Goal: Obtain resource: Download file/media

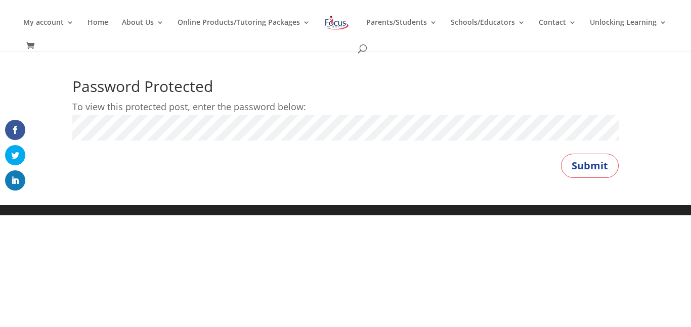
click at [561, 154] on button "Submit" at bounding box center [590, 166] width 58 height 24
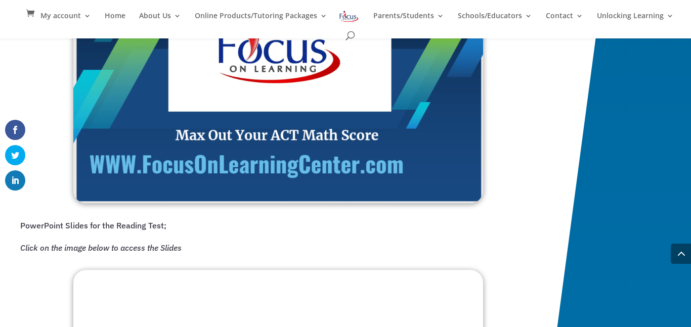
scroll to position [1153, 0]
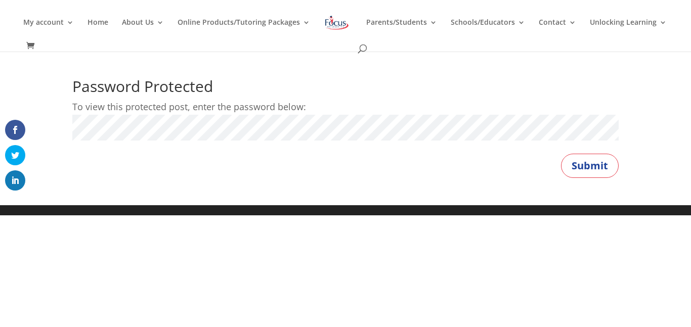
click at [323, 111] on p "To view this protected post, enter the password below:" at bounding box center [345, 107] width 546 height 16
click at [561, 154] on button "Submit" at bounding box center [590, 166] width 58 height 24
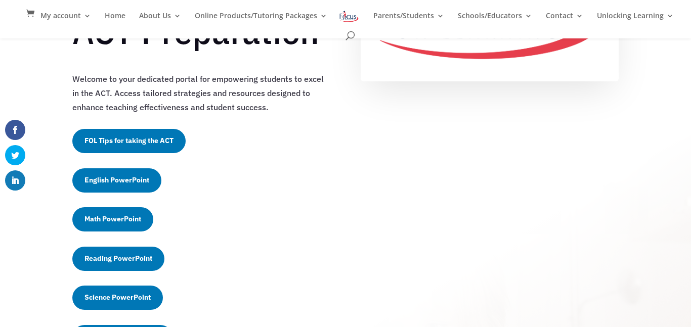
scroll to position [178, 0]
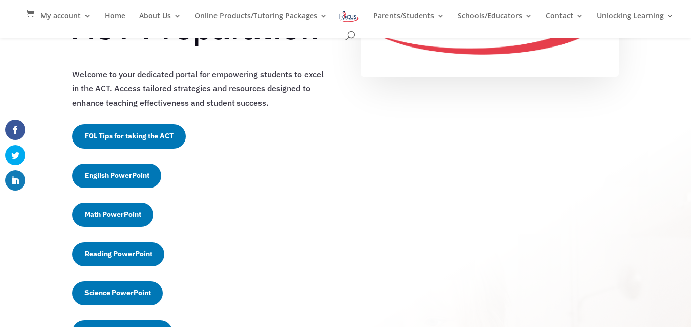
click at [143, 134] on link "FOL Tips for taking the ACT" at bounding box center [128, 136] width 113 height 24
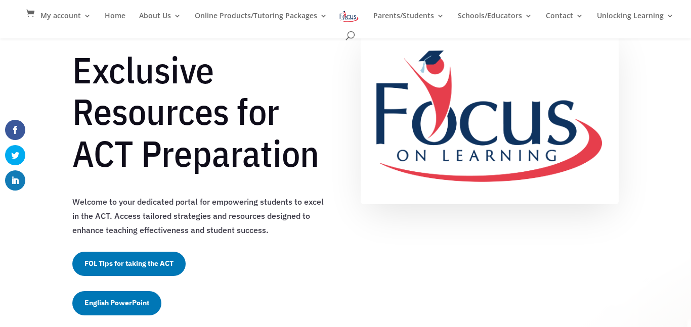
scroll to position [61, 0]
click at [134, 197] on p "Welcome to your dedicated portal for empowering students to excel in the ACT. A…" at bounding box center [201, 216] width 258 height 43
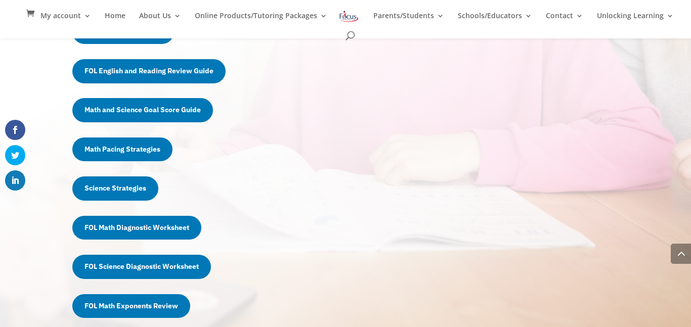
scroll to position [599, 0]
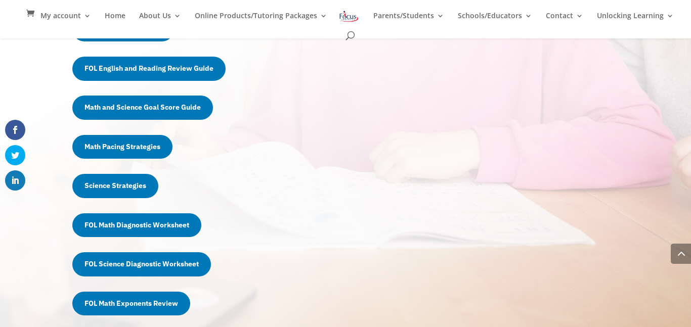
click at [171, 116] on link "Math and Science Goal Score Guide" at bounding box center [142, 108] width 141 height 24
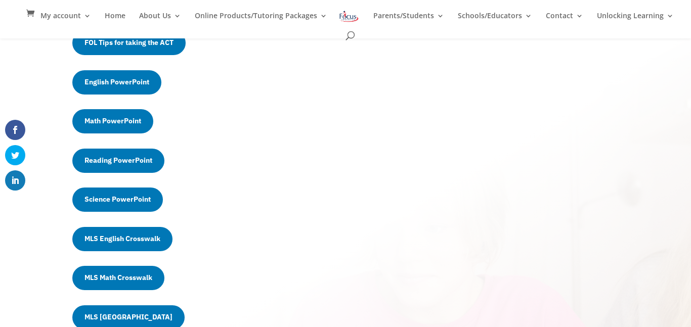
scroll to position [294, 0]
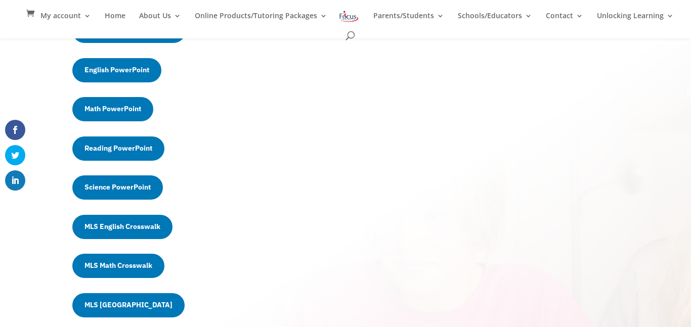
click at [115, 187] on link "Science PowerPoint" at bounding box center [117, 188] width 91 height 24
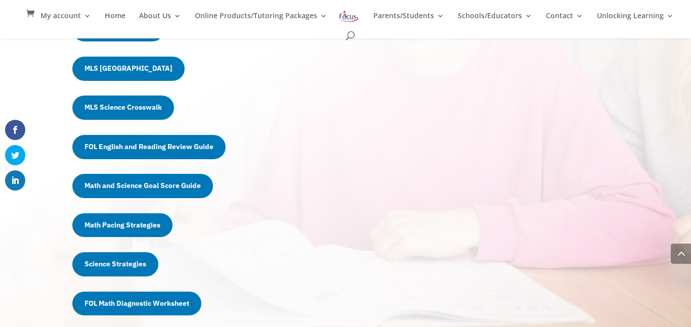
scroll to position [522, 0]
